Goal: Find specific page/section: Find specific page/section

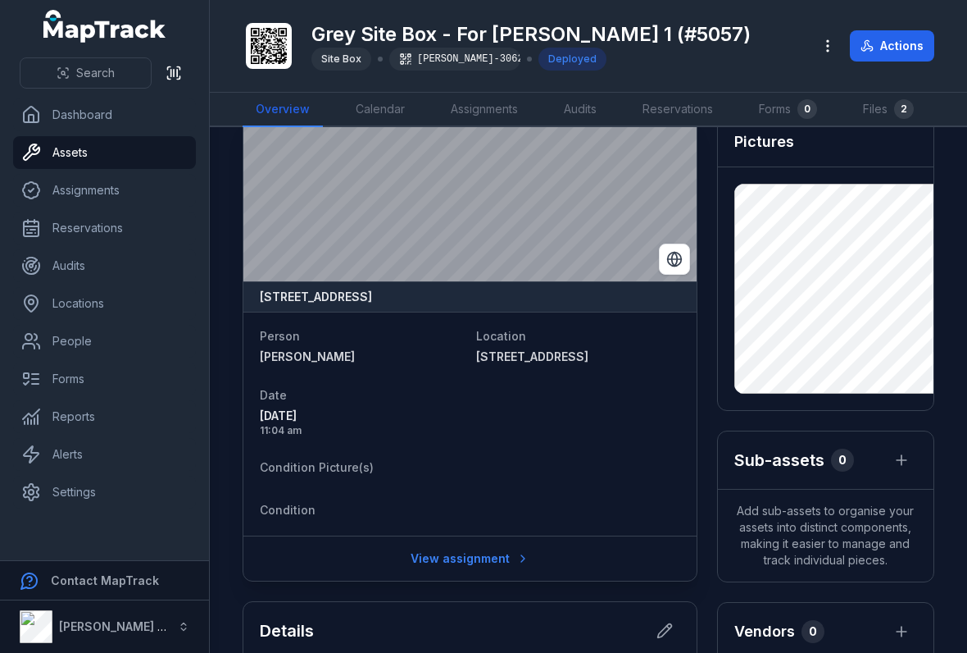
scroll to position [33, 0]
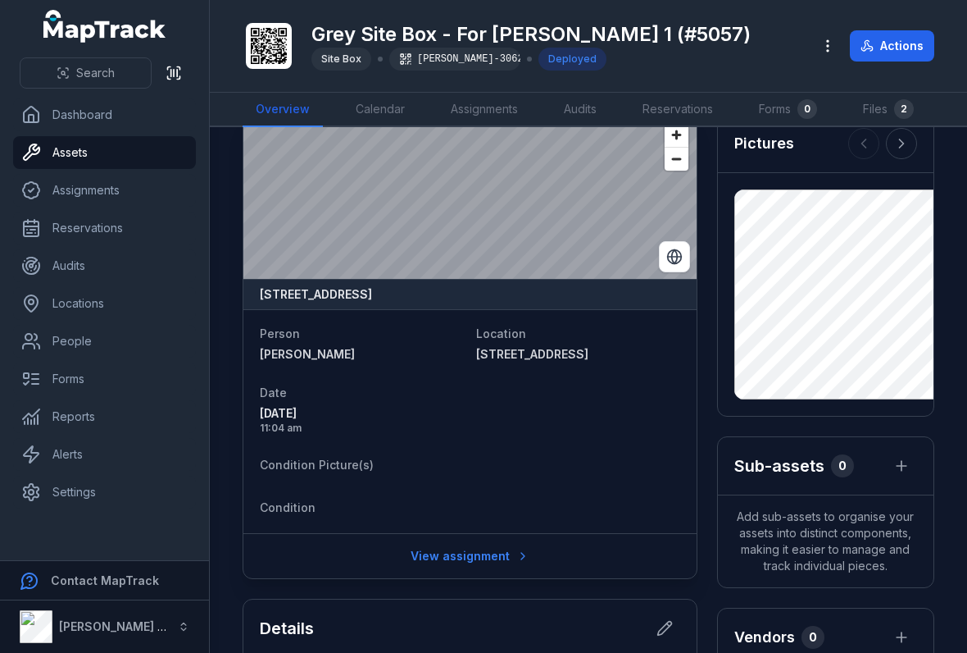
click at [911, 49] on button "Actions" at bounding box center [892, 45] width 84 height 31
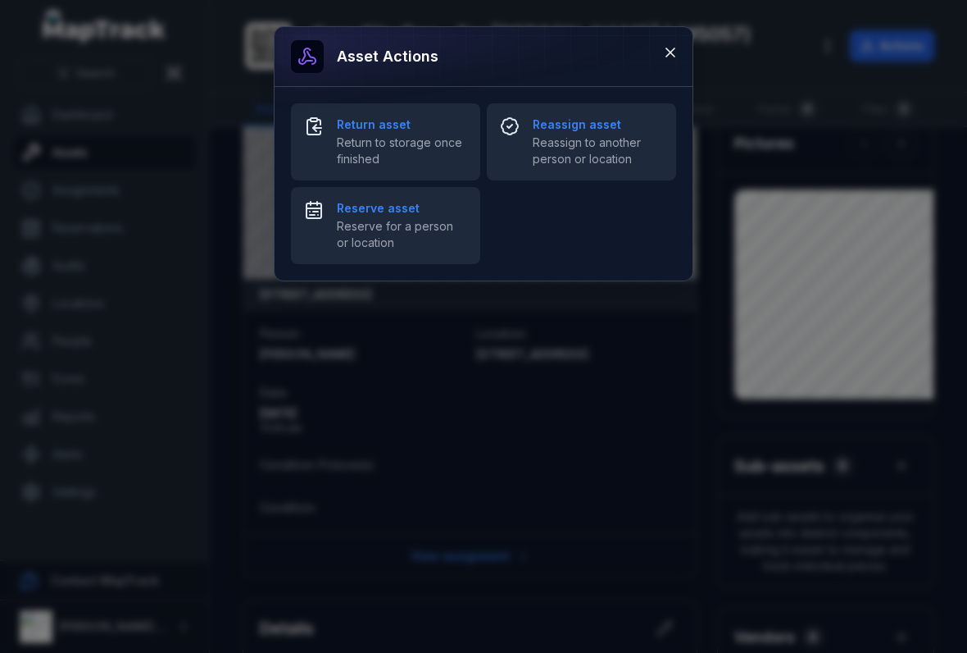
click at [658, 57] on button at bounding box center [670, 52] width 31 height 31
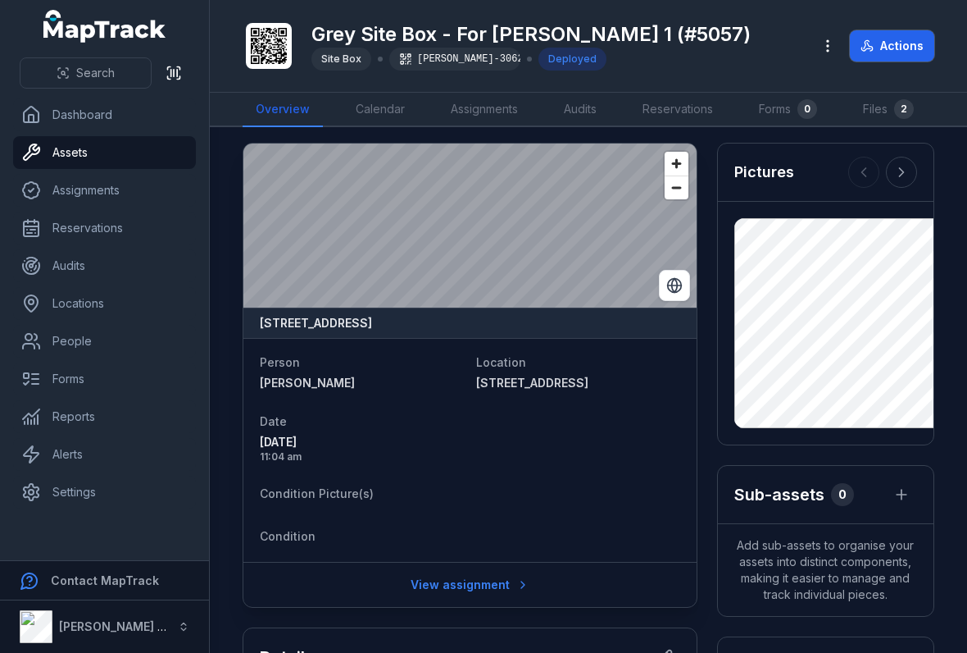
scroll to position [7, 0]
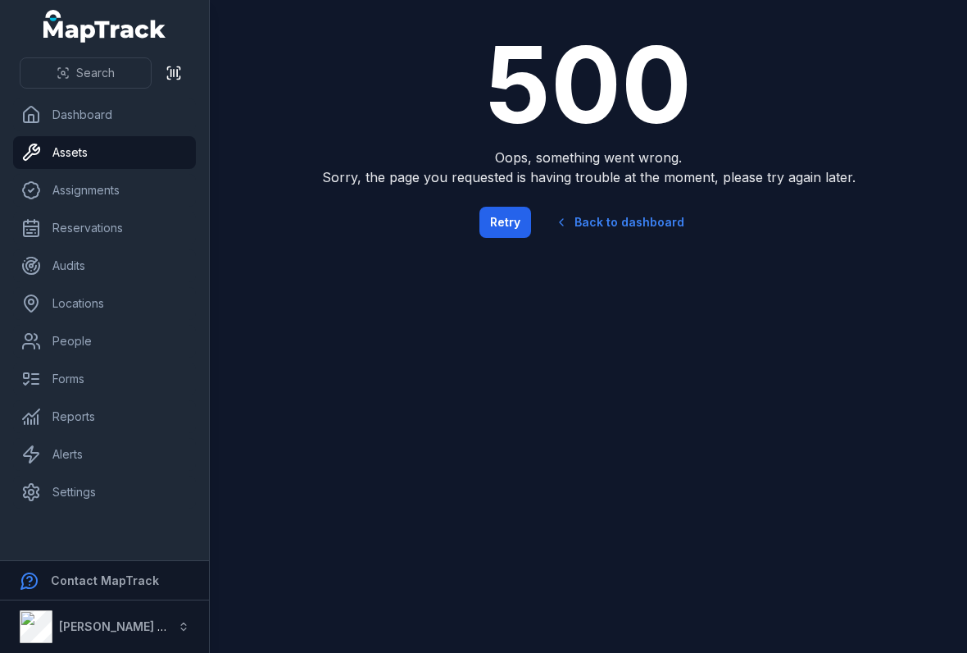
click at [899, 39] on div "500 Oops, something went wrong. Sorry, the page you requested is having trouble…" at bounding box center [589, 137] width 656 height 274
click at [900, 41] on div "500 Oops, something went wrong. Sorry, the page you requested is having trouble…" at bounding box center [589, 137] width 656 height 274
click at [904, 39] on div "500 Oops, something went wrong. Sorry, the page you requested is having trouble…" at bounding box center [589, 137] width 656 height 274
click at [49, 85] on button "Search" at bounding box center [86, 72] width 132 height 31
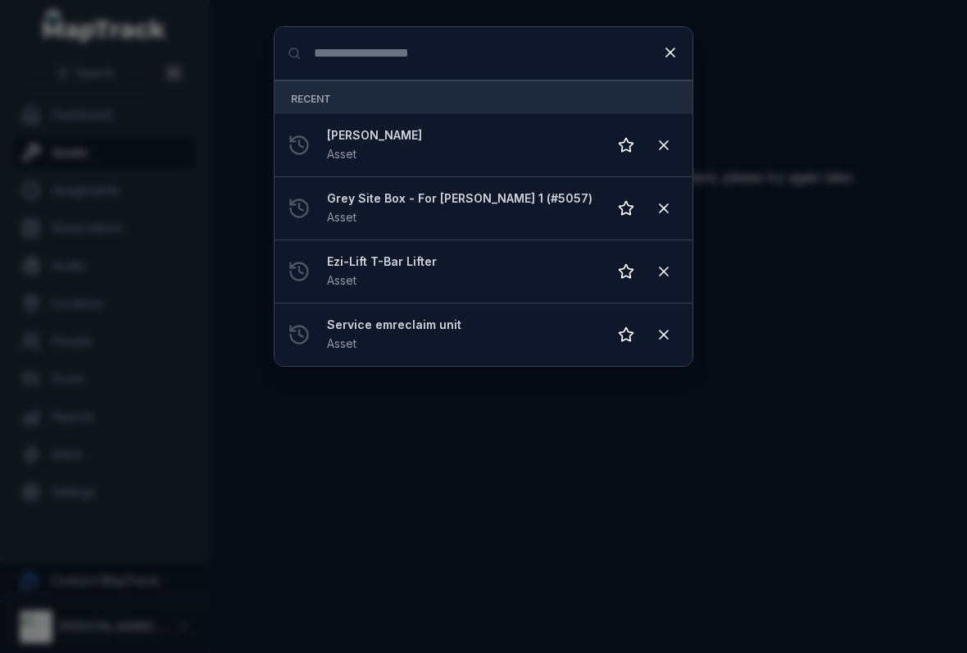
click at [344, 134] on strong "[PERSON_NAME]" at bounding box center [460, 135] width 267 height 16
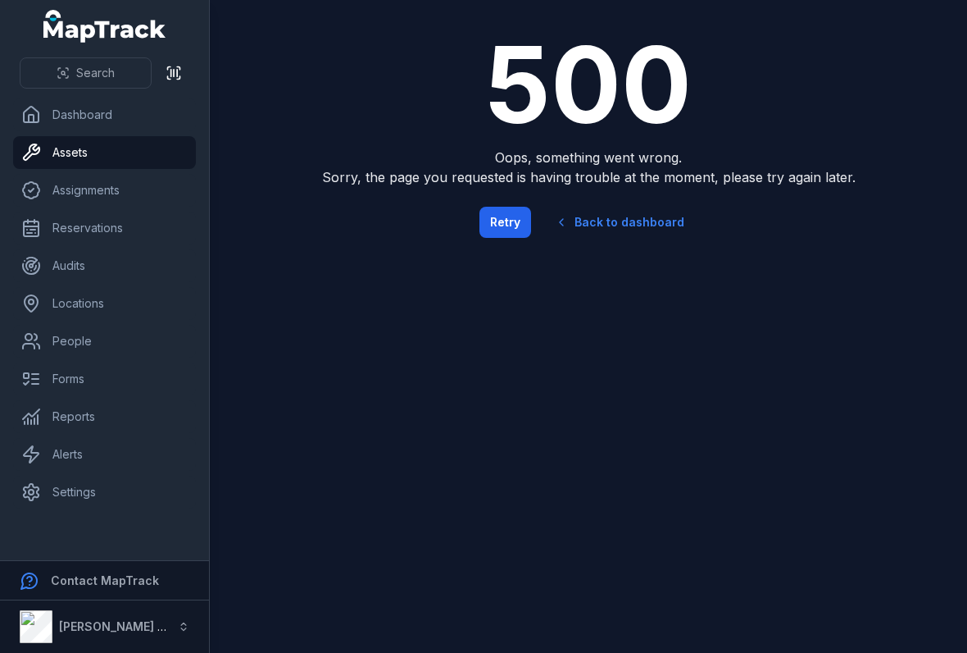
click at [519, 220] on button "Retry" at bounding box center [506, 222] width 52 height 31
click at [66, 52] on div "Search" at bounding box center [104, 73] width 209 height 51
click at [89, 57] on button "Search" at bounding box center [86, 72] width 132 height 31
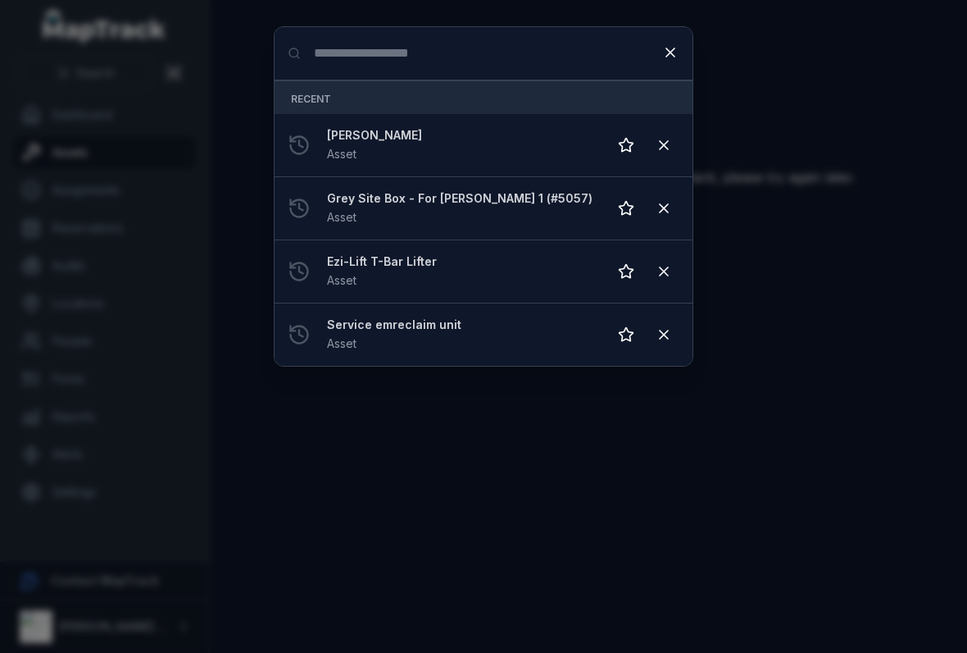
click at [341, 130] on strong "[PERSON_NAME]" at bounding box center [460, 135] width 267 height 16
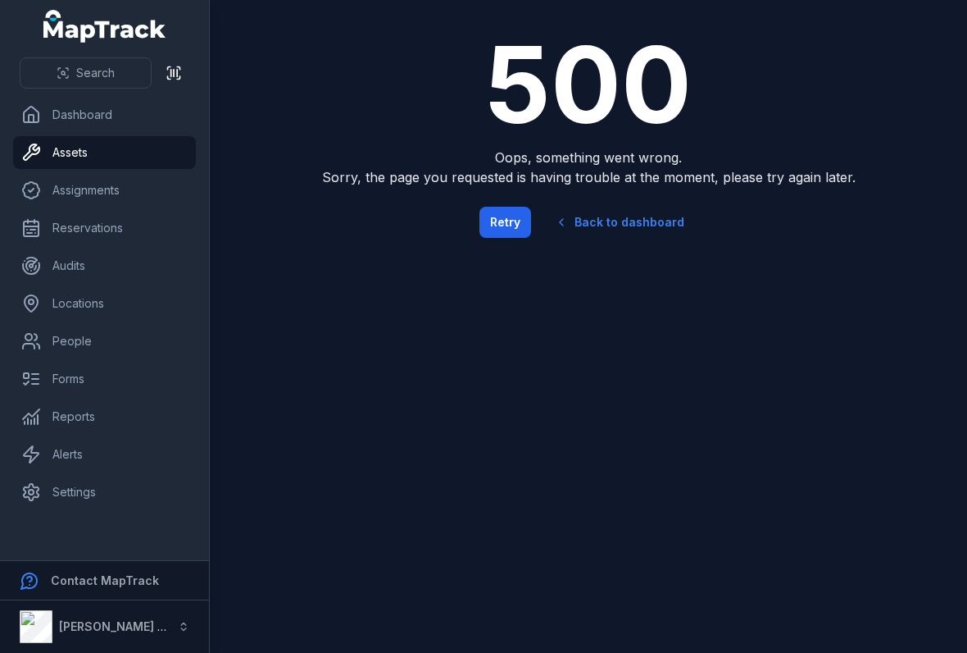
click at [606, 225] on link "Back to dashboard" at bounding box center [619, 222] width 157 height 38
click at [624, 225] on link "Back to dashboard" at bounding box center [619, 222] width 157 height 38
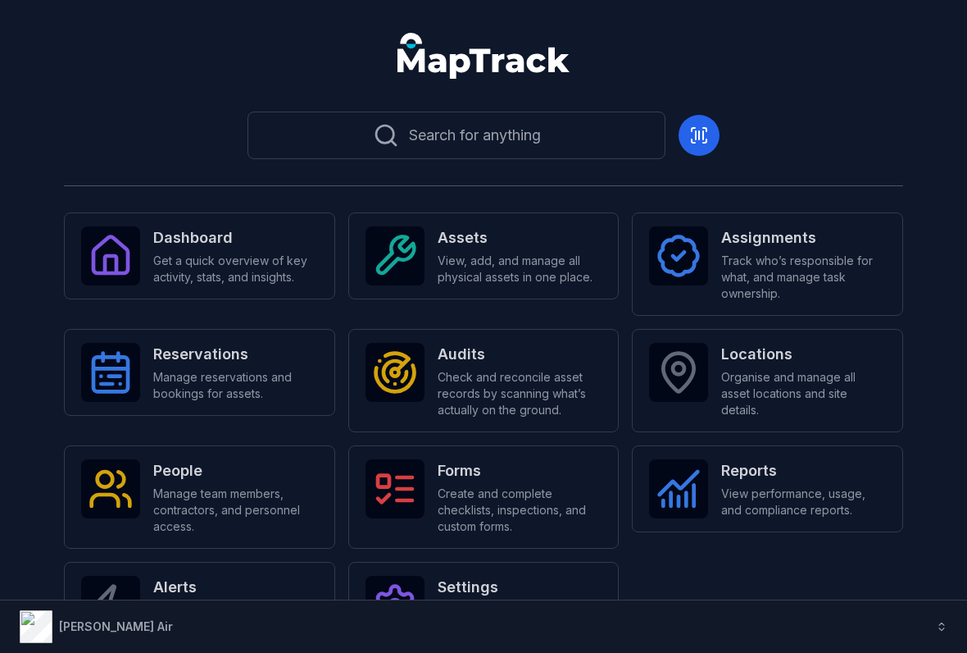
click at [327, 142] on button "Search for anything" at bounding box center [457, 136] width 418 height 48
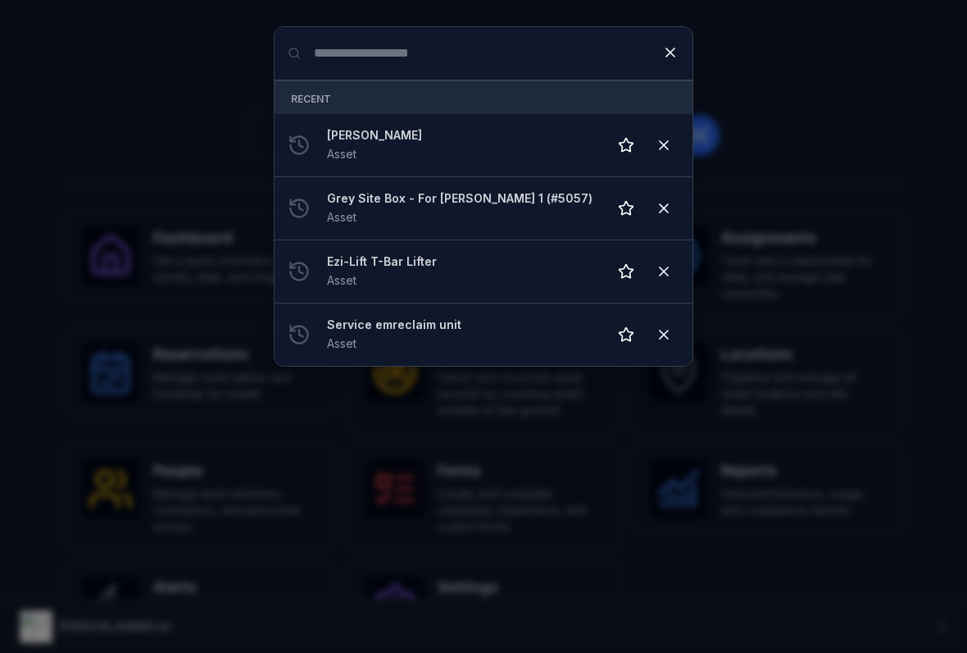
click at [343, 133] on strong "[PERSON_NAME]" at bounding box center [460, 135] width 267 height 16
